Goal: Task Accomplishment & Management: Use online tool/utility

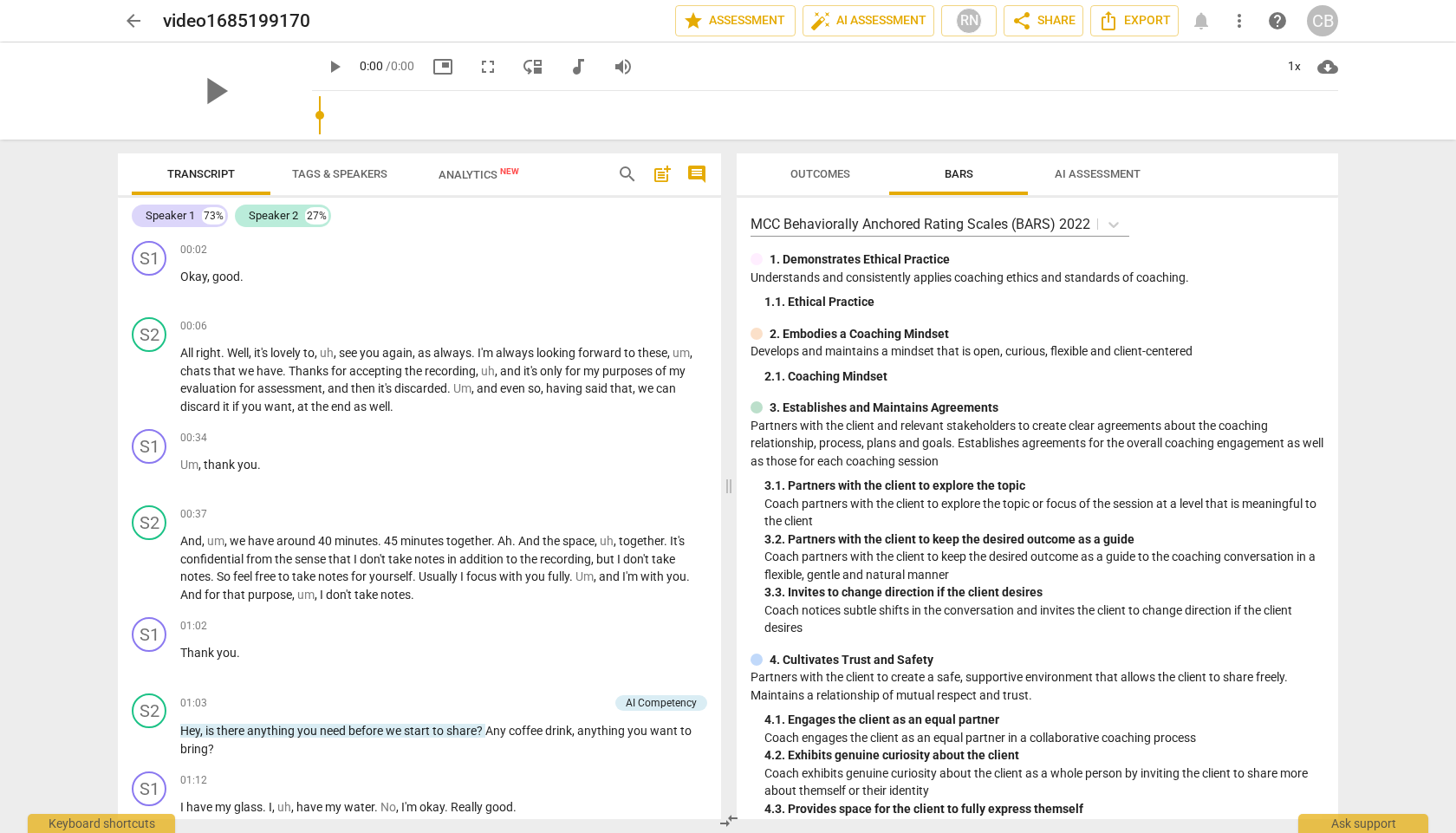
click at [128, 20] on span "arrow_back" at bounding box center [133, 20] width 20 height 20
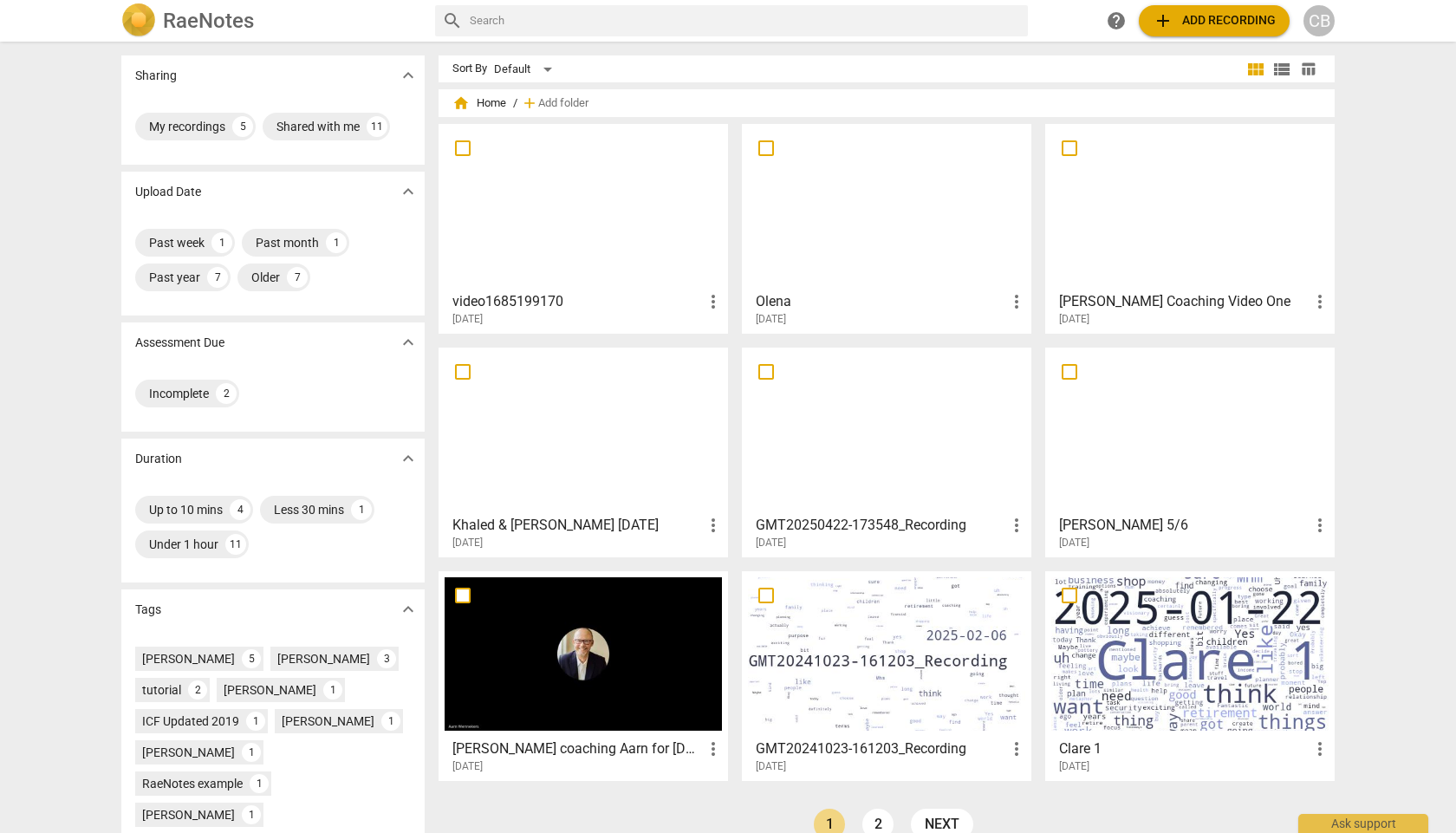
click at [176, 26] on h2 "RaeNotes" at bounding box center [209, 20] width 91 height 24
click at [1166, 23] on span "add" at bounding box center [1163, 20] width 20 height 20
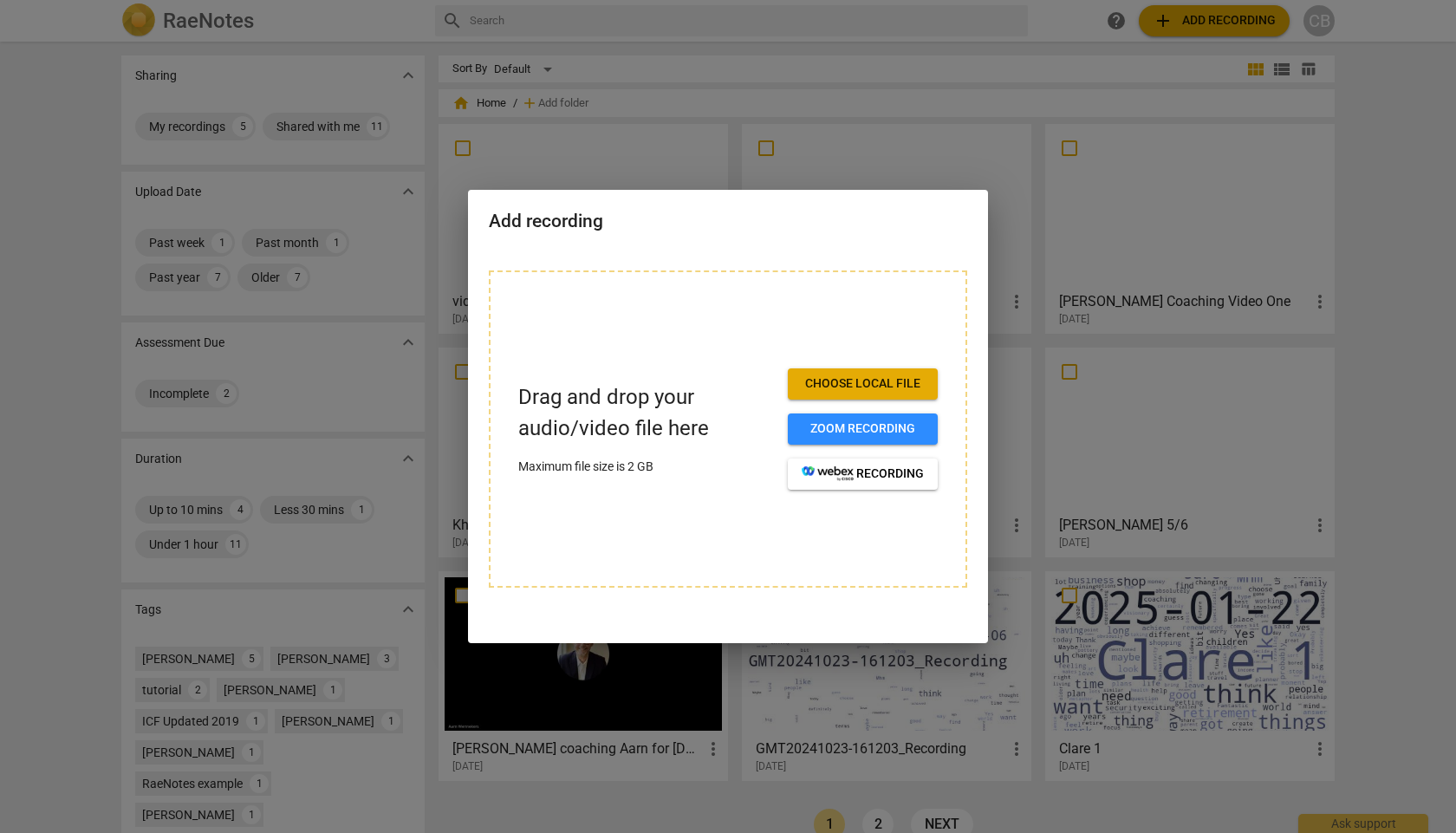
click at [858, 389] on span "Choose local file" at bounding box center [863, 384] width 122 height 18
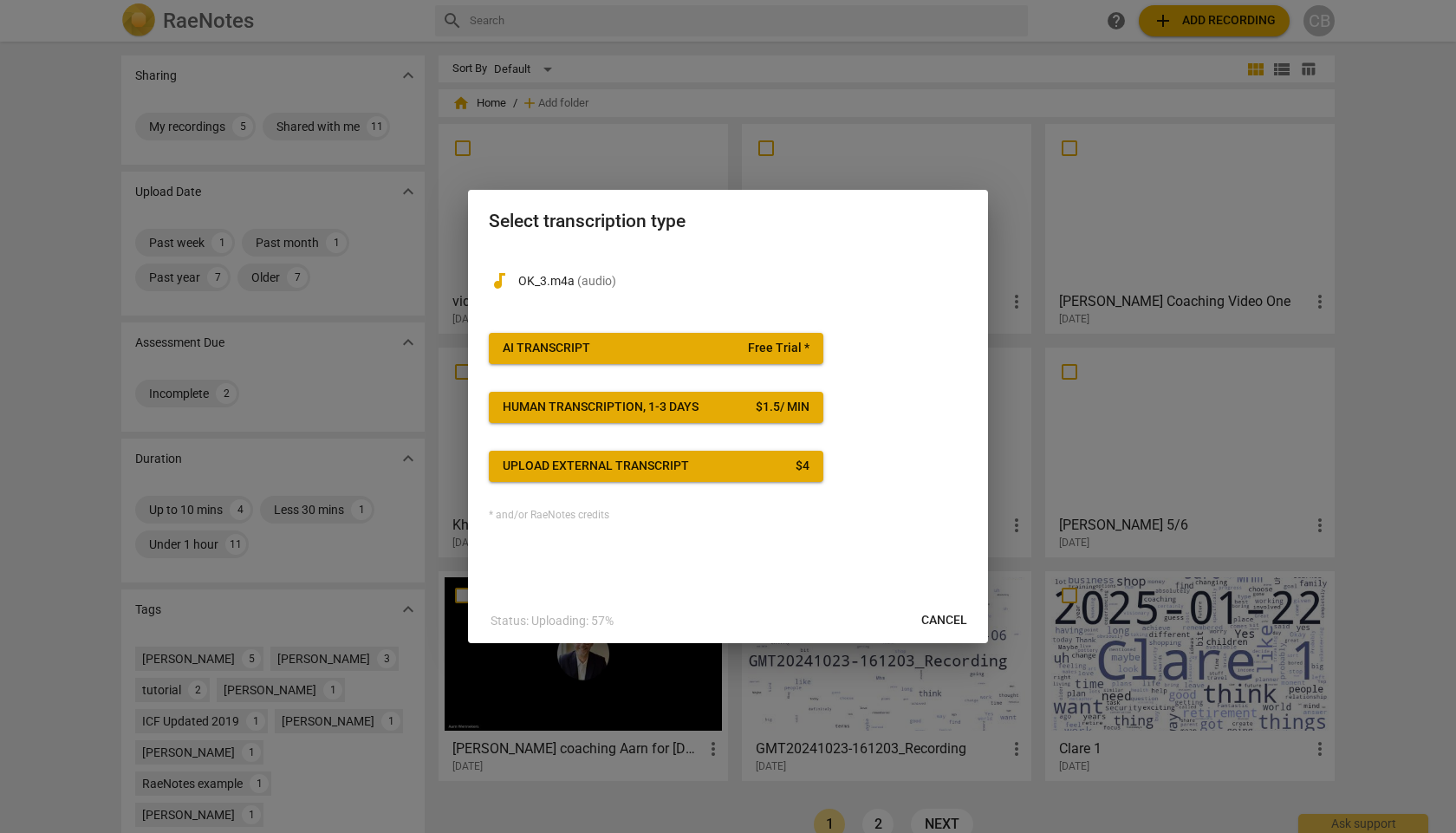
click at [580, 351] on div "AI Transcript" at bounding box center [547, 348] width 88 height 18
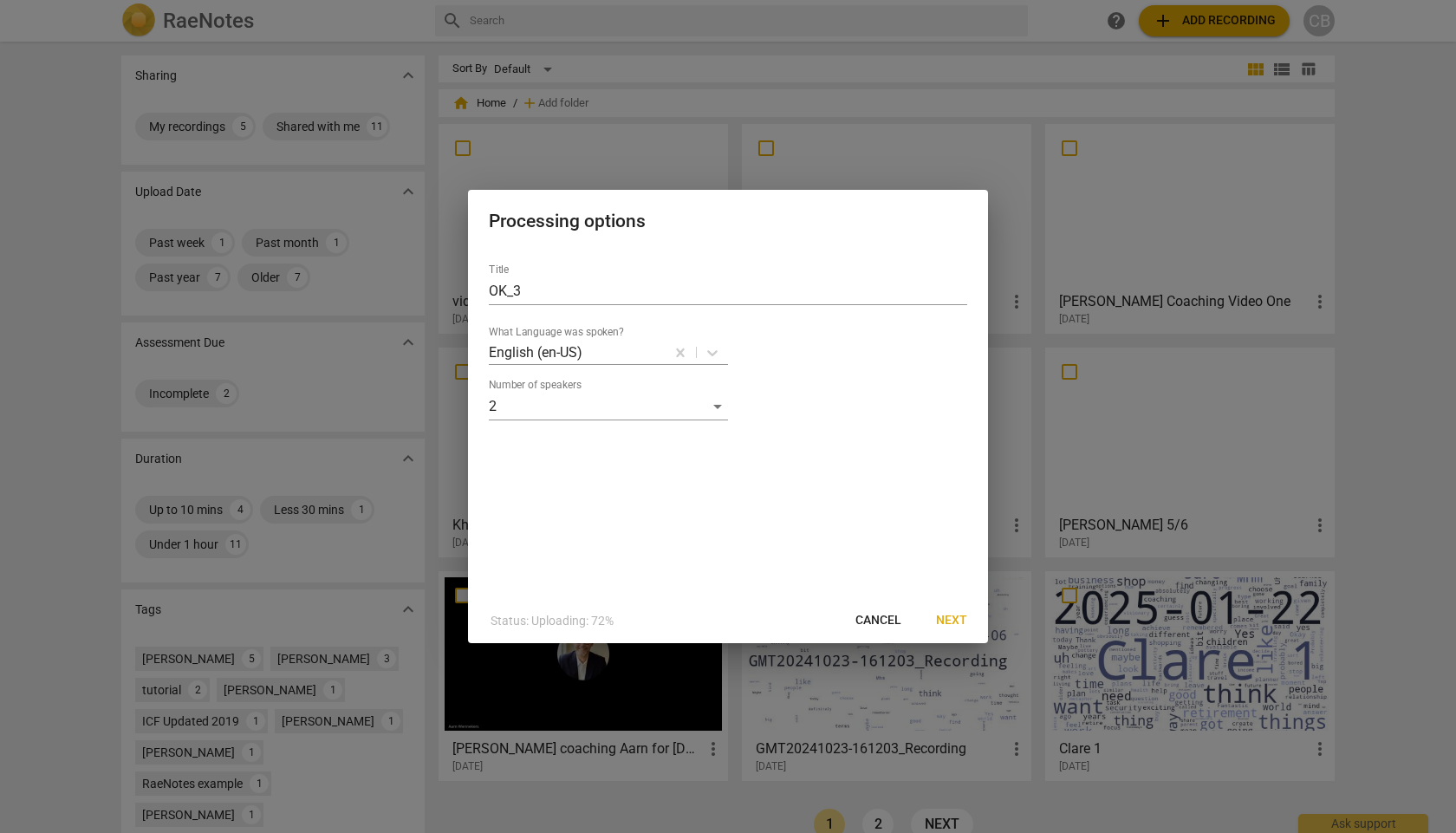
click at [940, 615] on span "Next" at bounding box center [951, 621] width 31 height 18
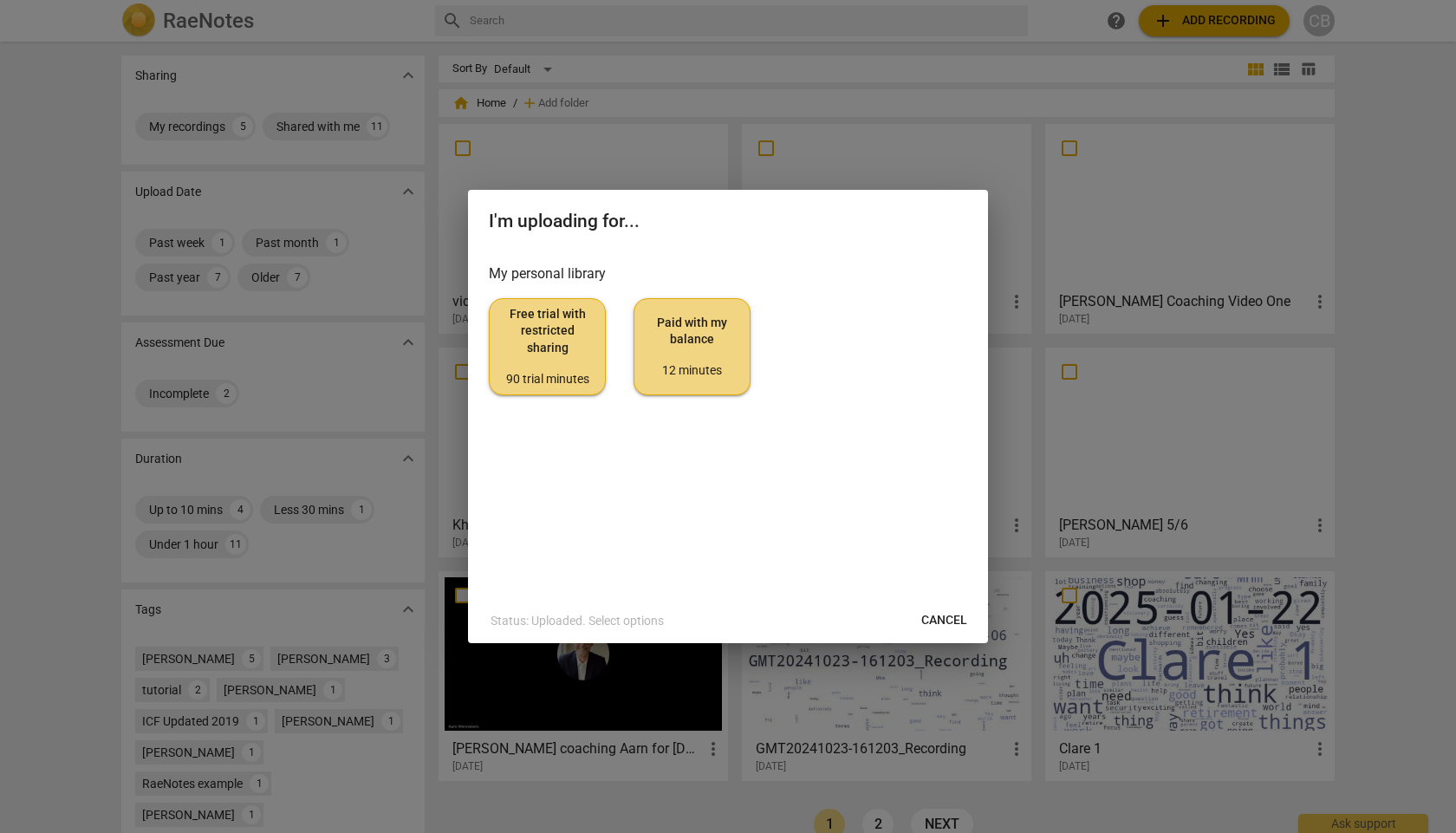
click at [705, 345] on span "Paid with my balance 12 minutes" at bounding box center [692, 348] width 88 height 65
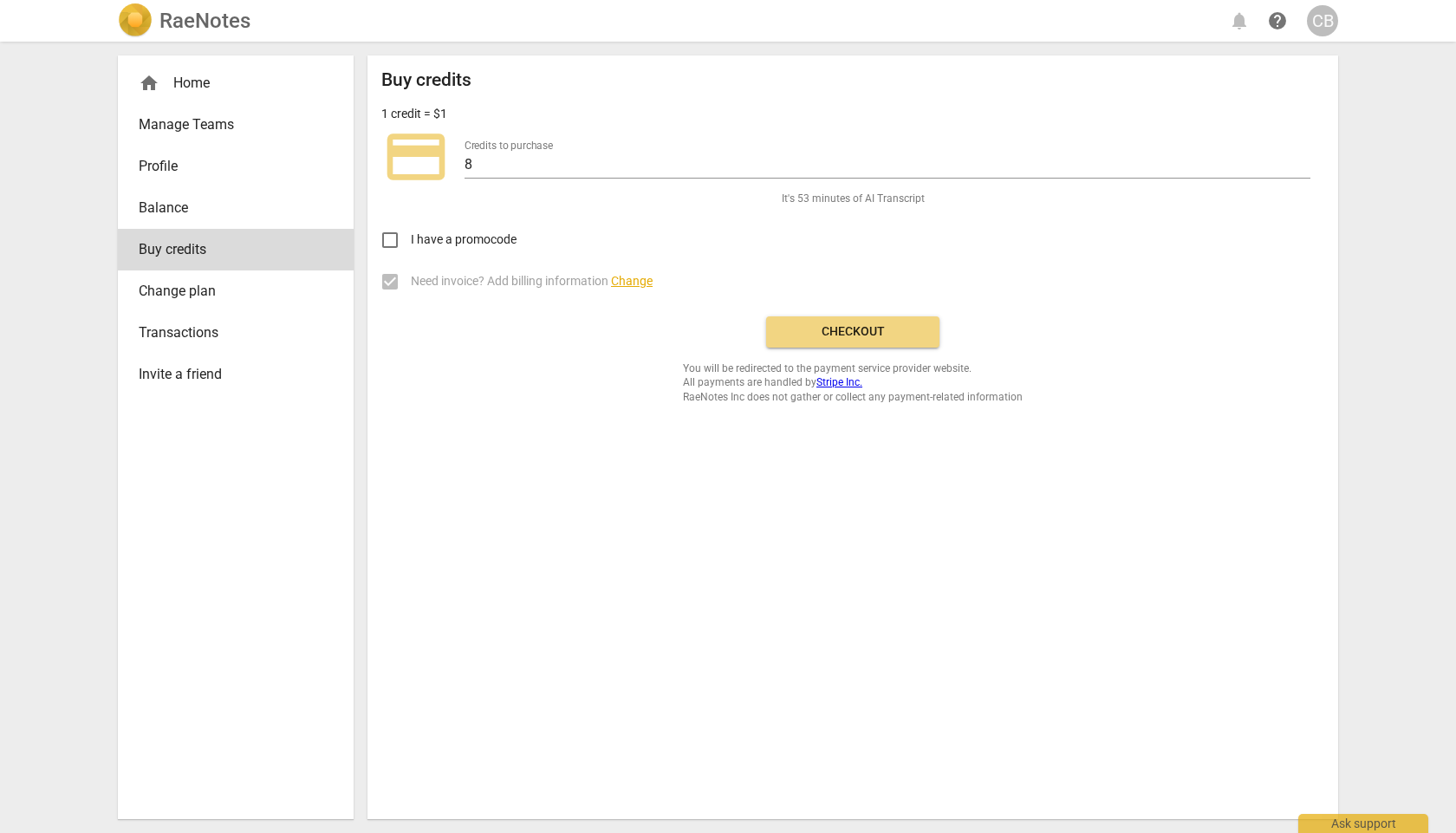
click at [798, 345] on button "Checkout" at bounding box center [852, 332] width 173 height 31
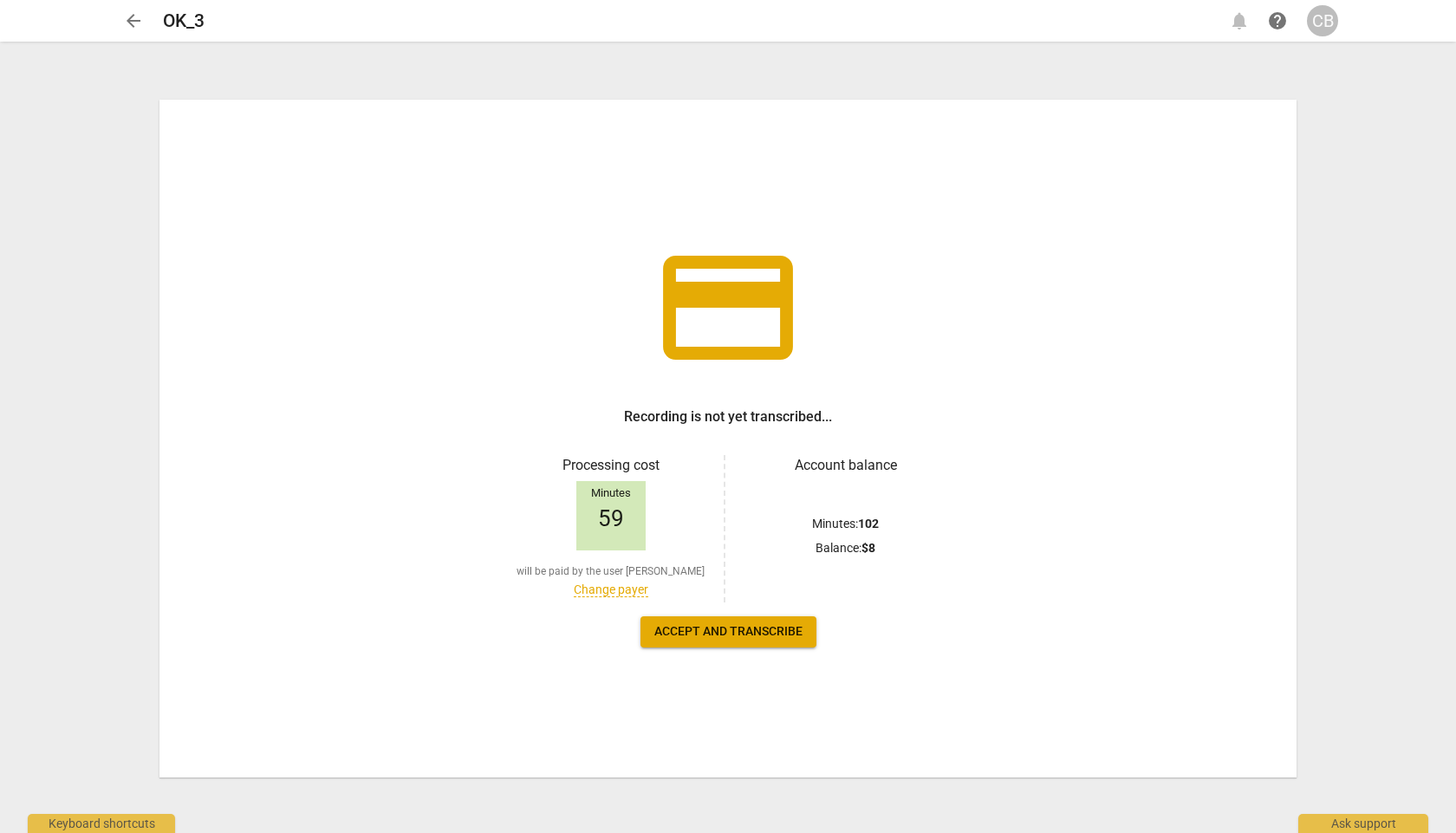
click at [776, 498] on span "Accept and transcribe" at bounding box center [728, 632] width 148 height 18
